Goal: Navigation & Orientation: Find specific page/section

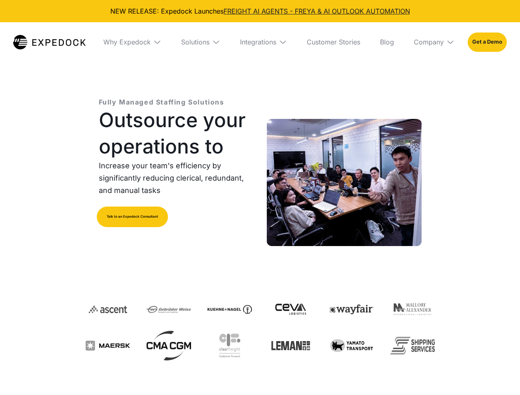
select select
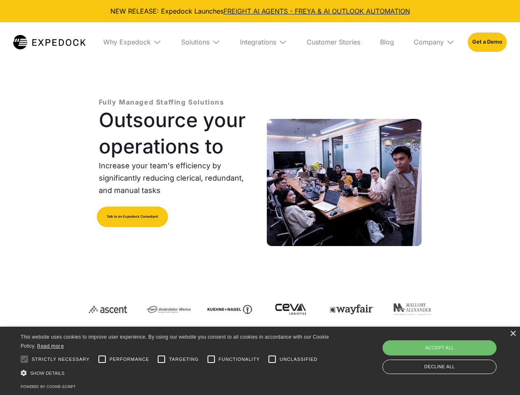
click at [260, 42] on div "Integrations" at bounding box center [258, 42] width 36 height 8
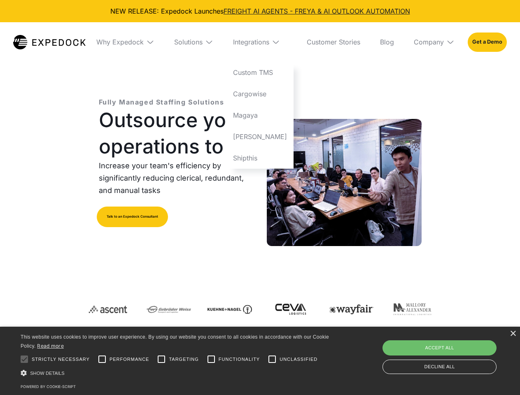
click at [132, 42] on div "Why Expedock" at bounding box center [119, 42] width 47 height 8
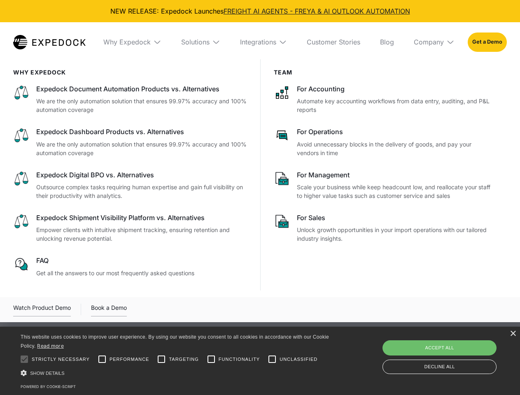
click at [200, 42] on div "Solutions" at bounding box center [195, 42] width 28 height 8
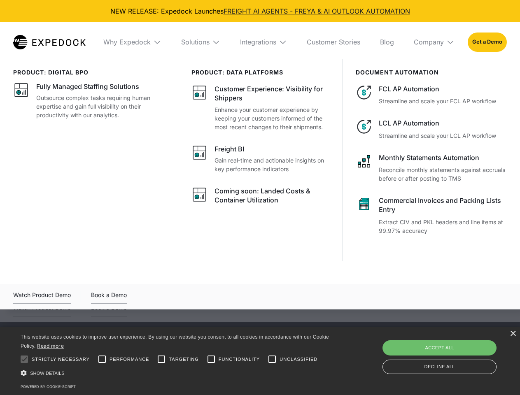
click at [263, 42] on div "Integrations" at bounding box center [258, 42] width 36 height 8
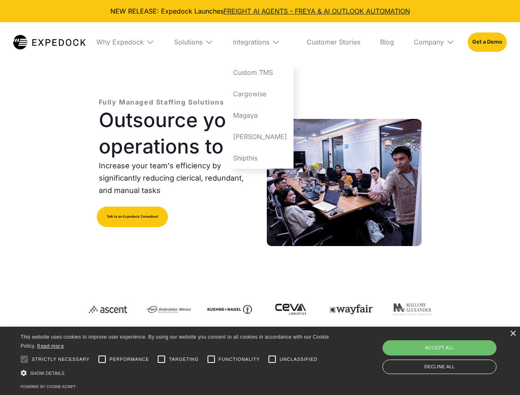
click at [434, 42] on div "Company" at bounding box center [429, 42] width 30 height 8
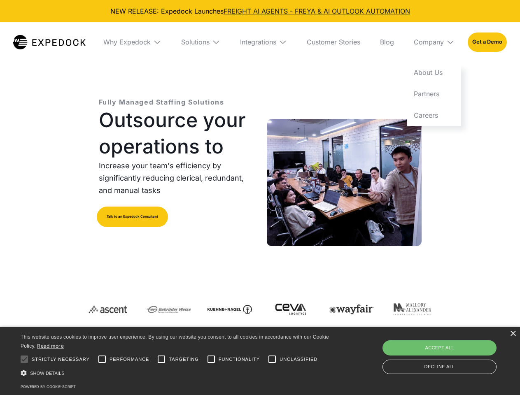
click at [24, 359] on div at bounding box center [24, 359] width 16 height 16
click at [102, 359] on input "Performance" at bounding box center [102, 359] width 16 height 16
